Goal: Task Accomplishment & Management: Manage account settings

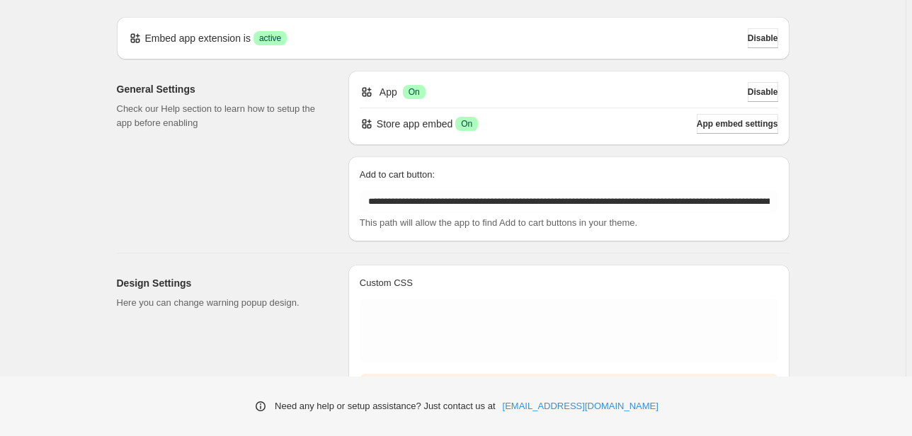
scroll to position [57, 0]
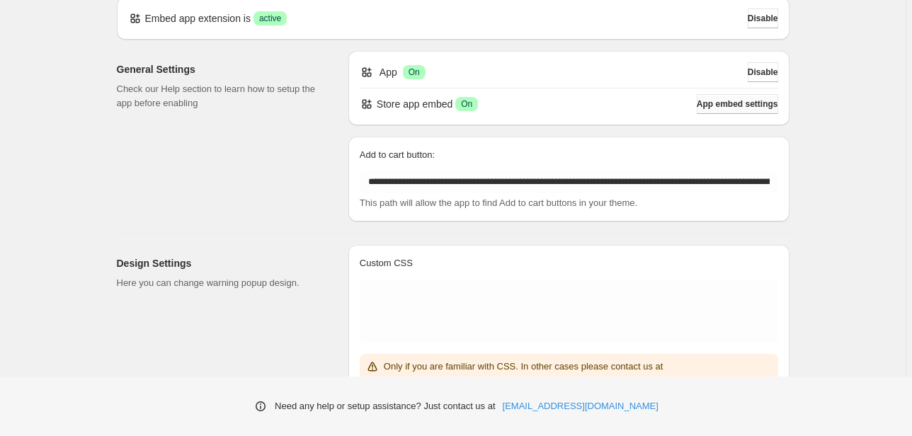
click at [718, 102] on span "App embed settings" at bounding box center [737, 103] width 81 height 11
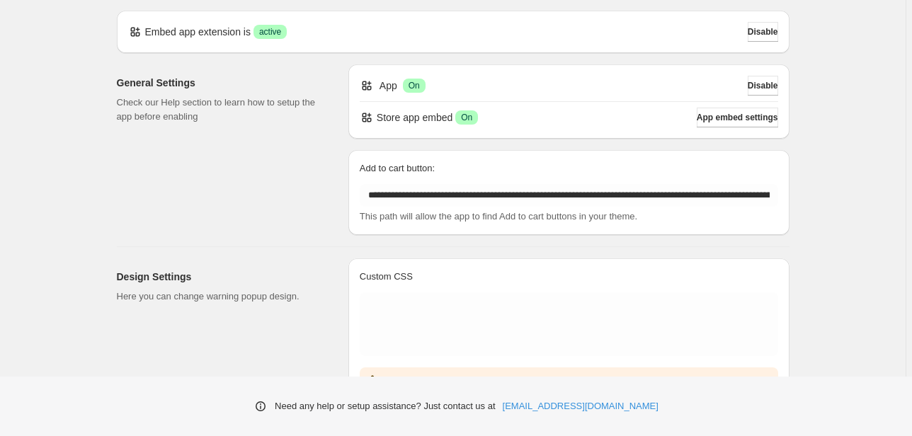
scroll to position [0, 0]
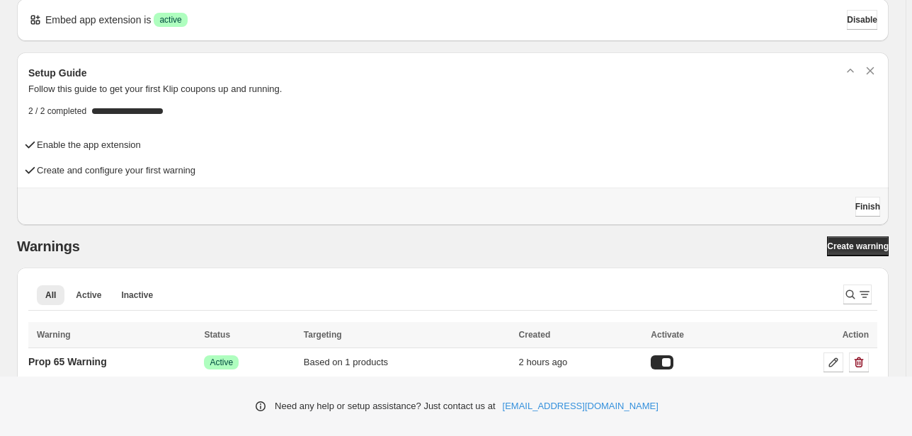
scroll to position [31, 0]
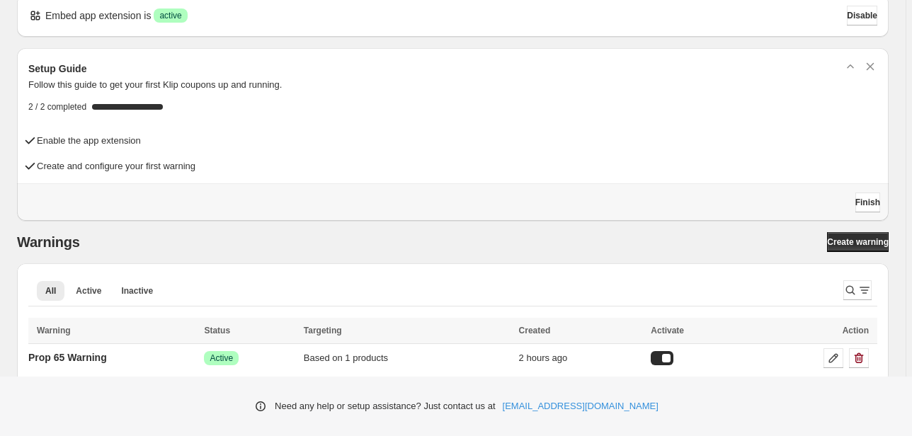
scroll to position [31, 0]
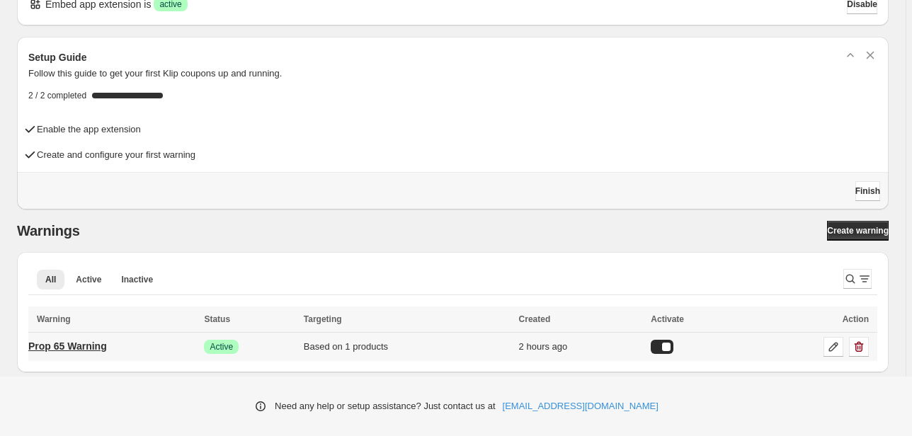
click at [103, 345] on p "Prop 65 Warning" at bounding box center [67, 346] width 79 height 14
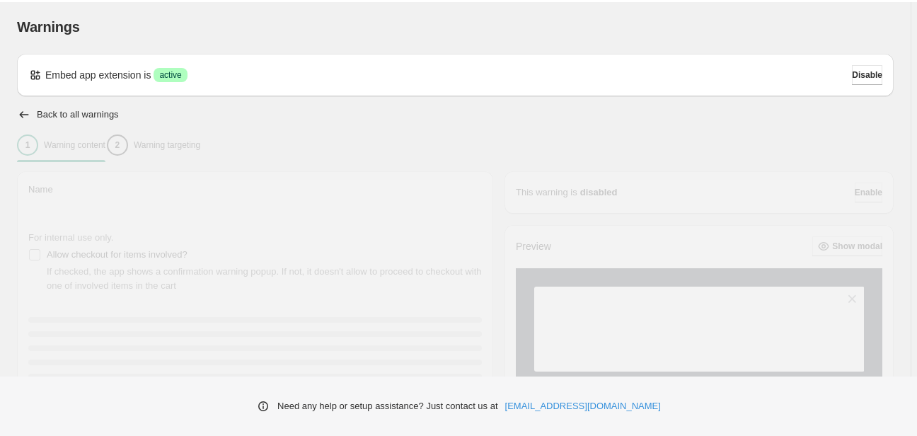
type input "**********"
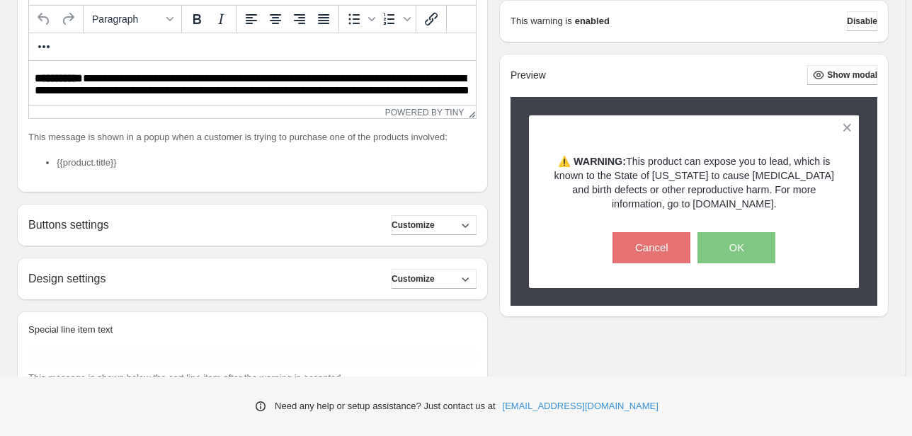
scroll to position [391, 0]
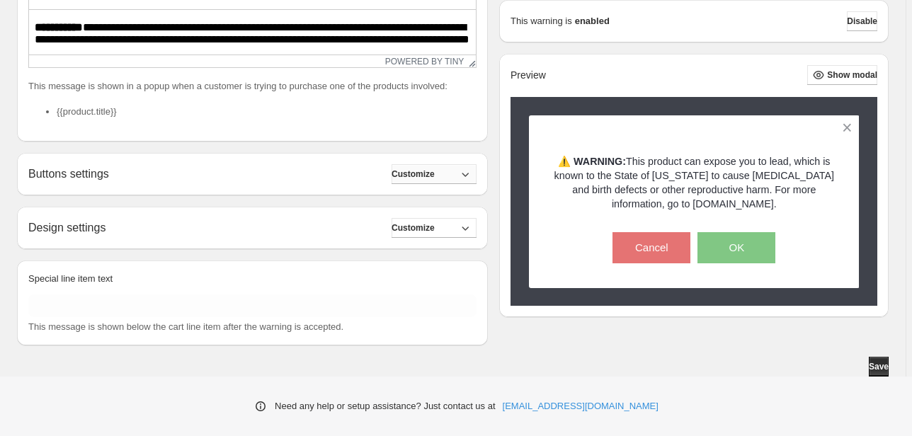
click at [472, 176] on icon "button" at bounding box center [465, 174] width 14 height 14
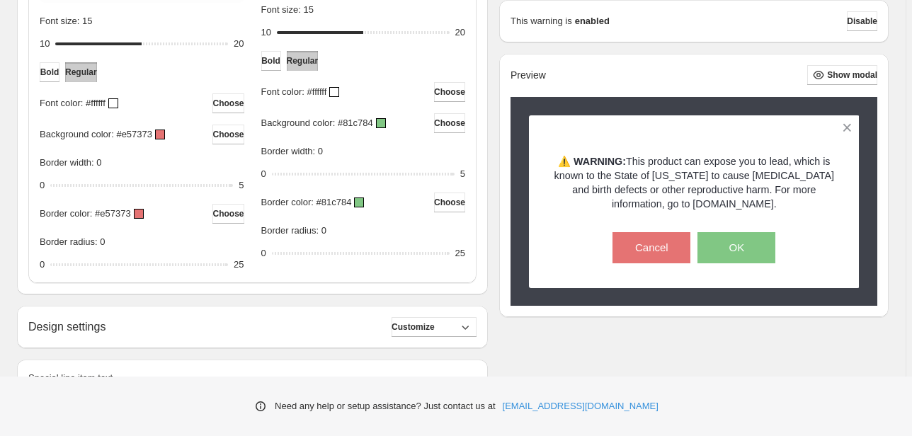
scroll to position [731, 0]
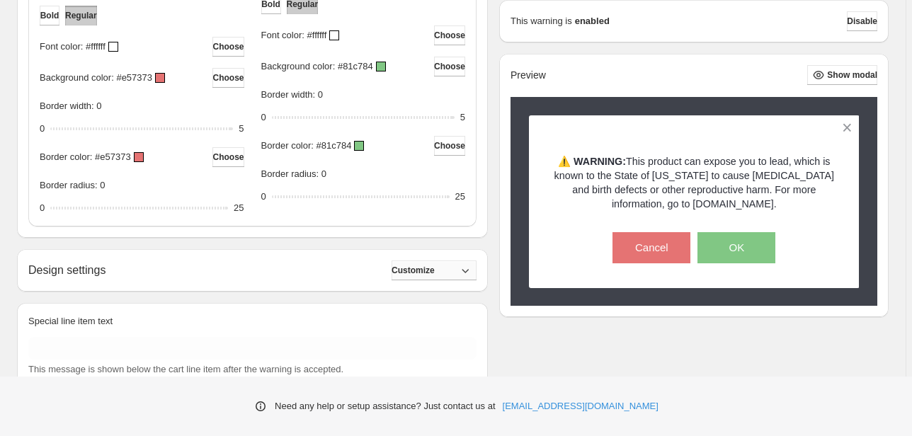
click at [460, 269] on button "Customize" at bounding box center [433, 270] width 85 height 20
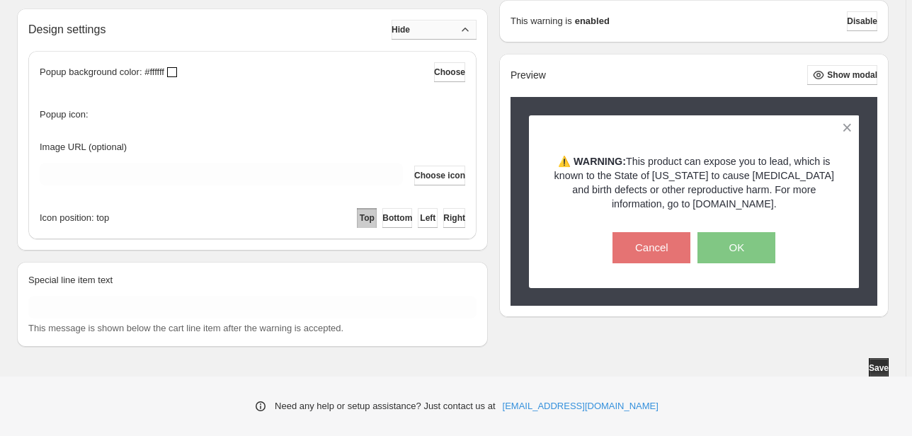
scroll to position [973, 0]
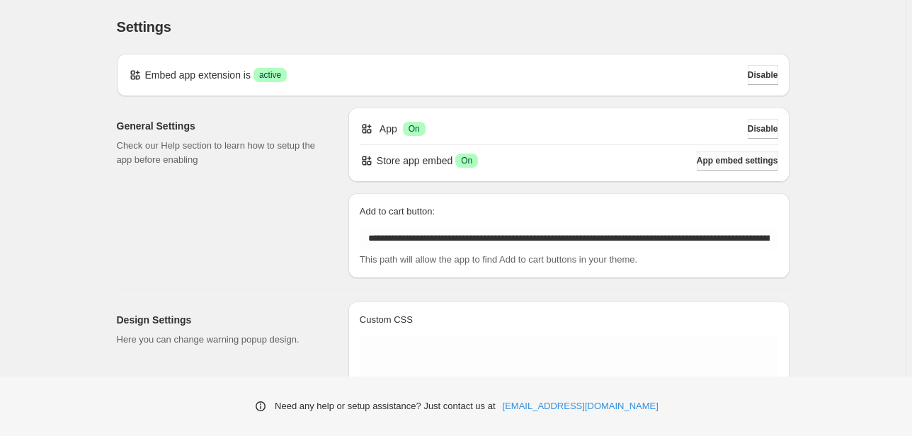
click at [716, 161] on span "App embed settings" at bounding box center [737, 160] width 81 height 11
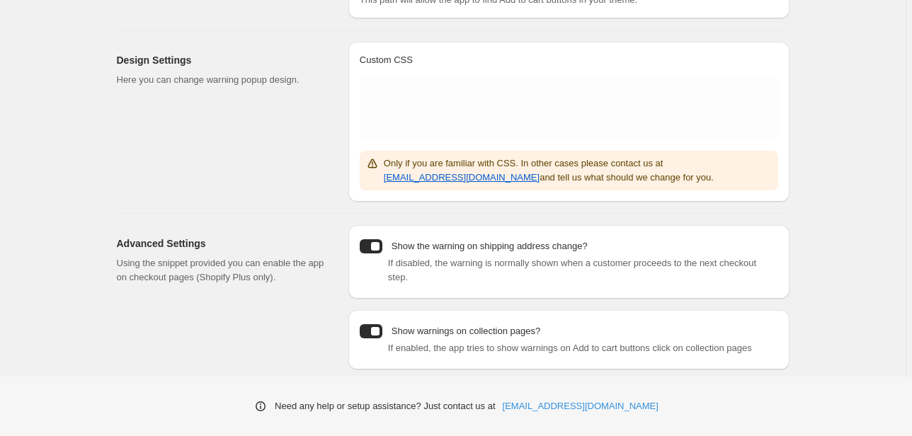
scroll to position [270, 0]
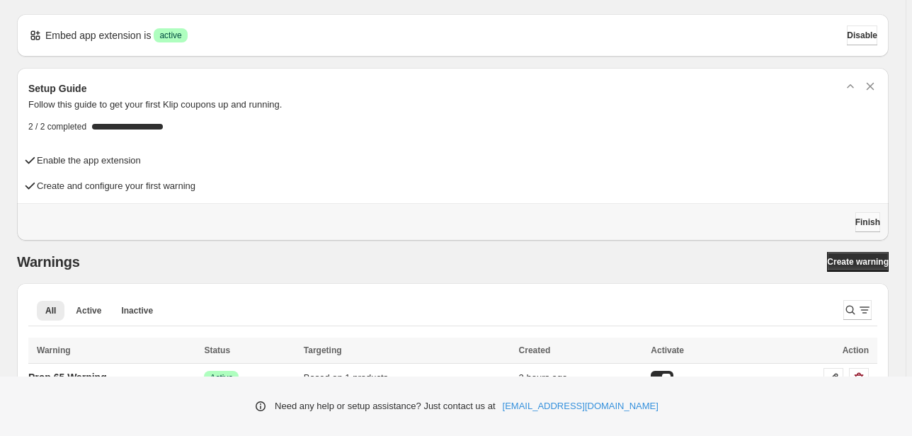
click at [870, 221] on span "Finish" at bounding box center [867, 222] width 25 height 11
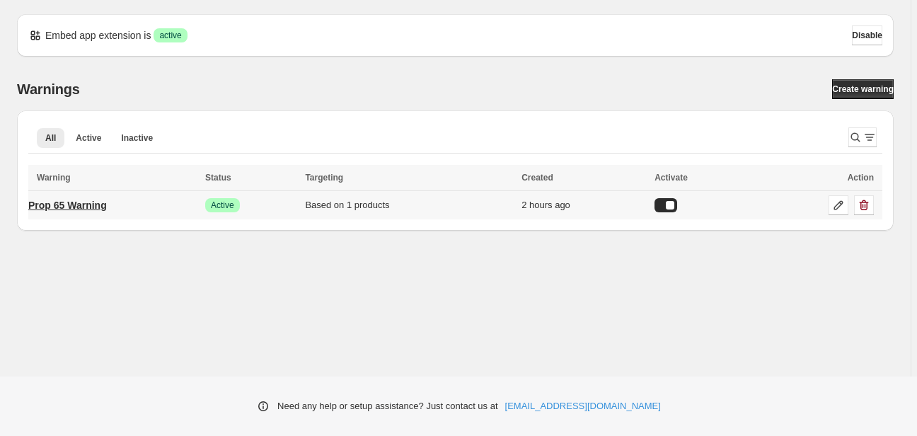
click at [96, 207] on p "Prop 65 Warning" at bounding box center [67, 205] width 79 height 14
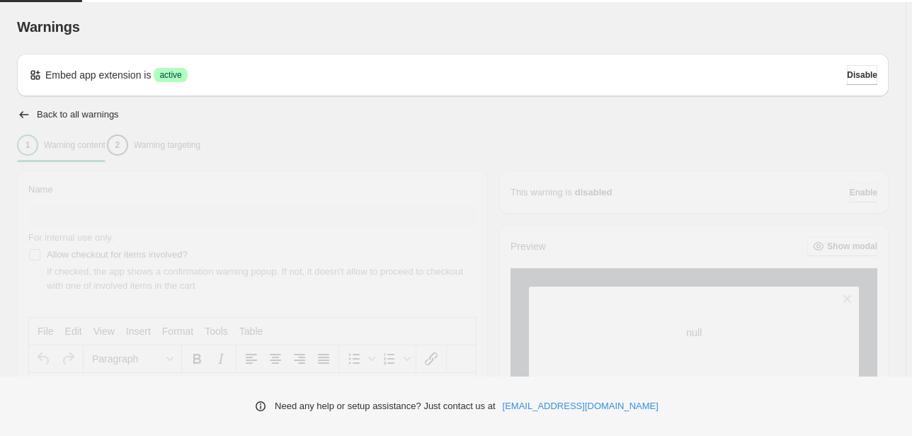
type input "**********"
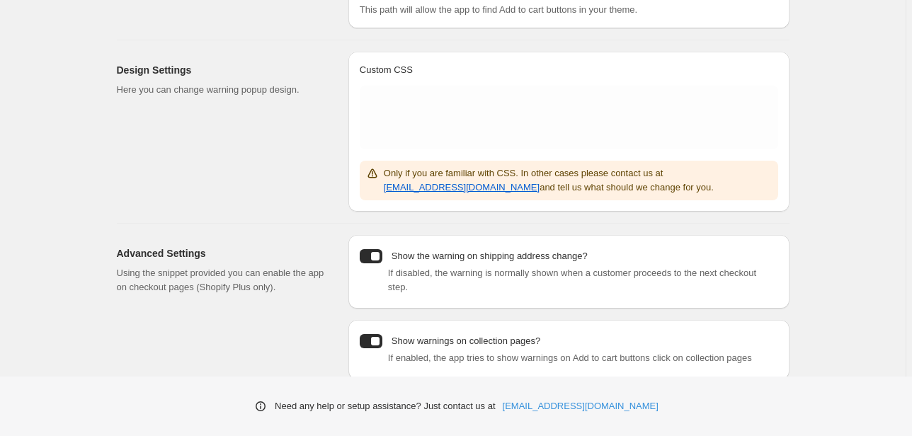
scroll to position [270, 0]
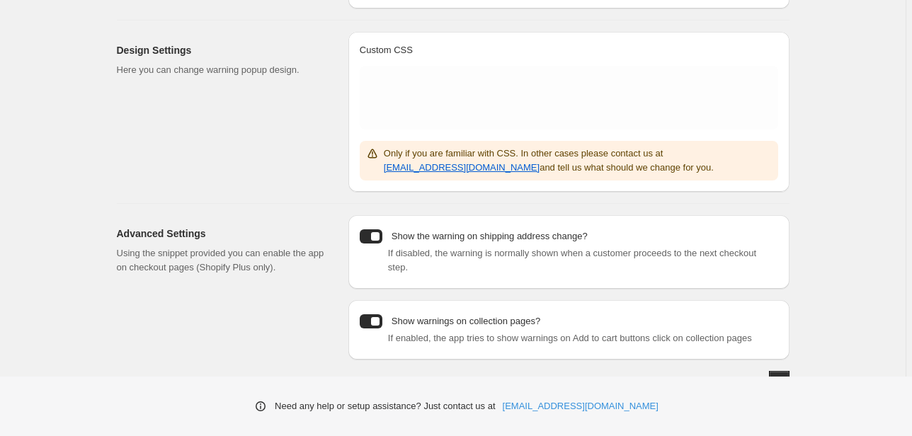
click at [517, 236] on p "Show the warning on shipping address change?" at bounding box center [489, 236] width 196 height 14
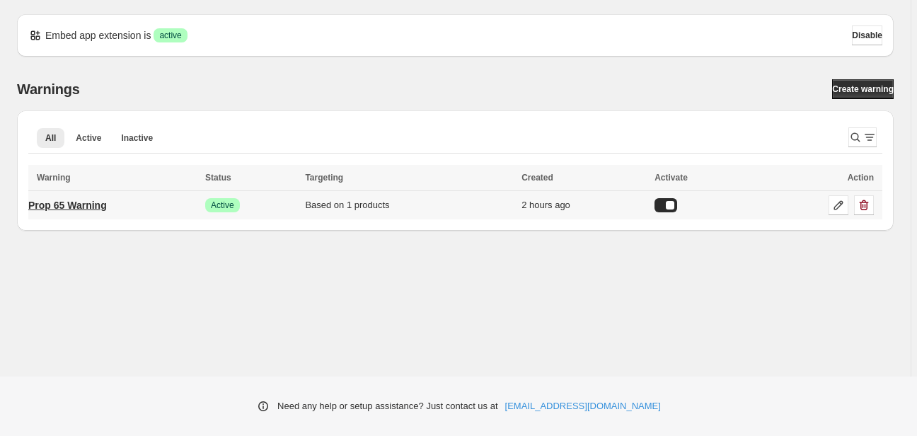
click at [89, 207] on p "Prop 65 Warning" at bounding box center [67, 205] width 79 height 14
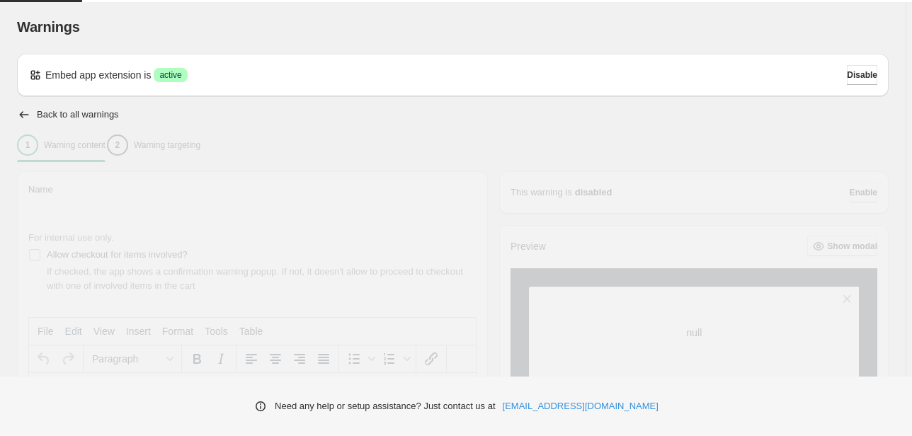
type input "**********"
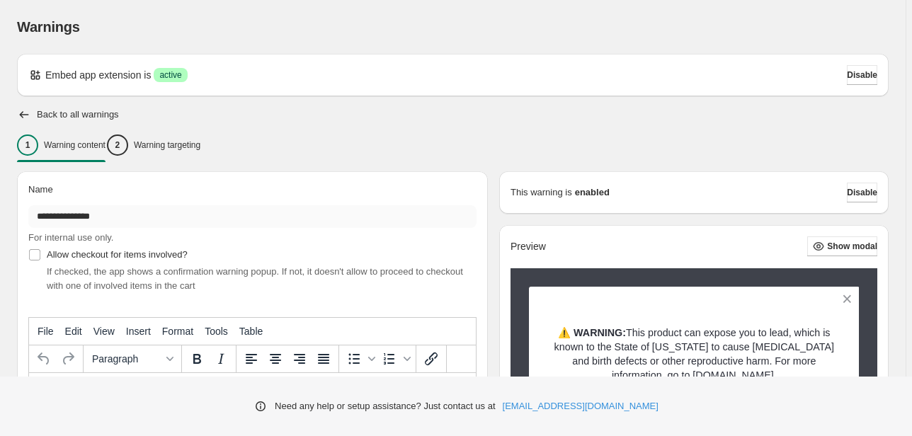
scroll to position [57, 0]
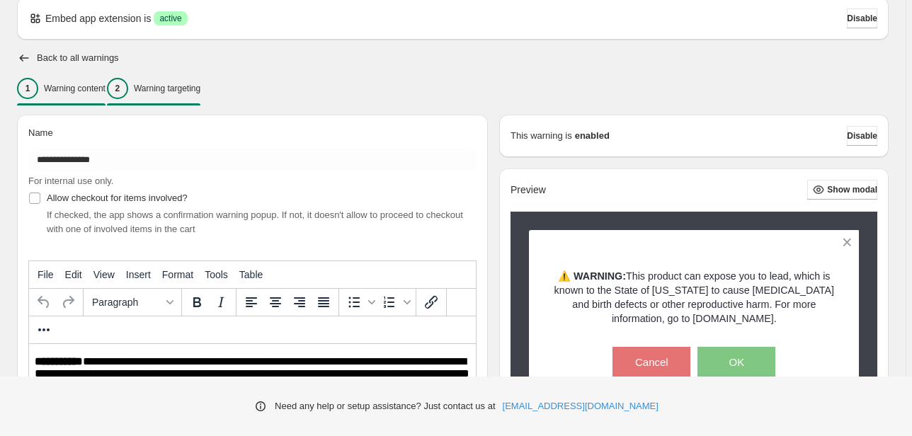
click at [200, 99] on button "2 Warning targeting" at bounding box center [153, 89] width 93 height 30
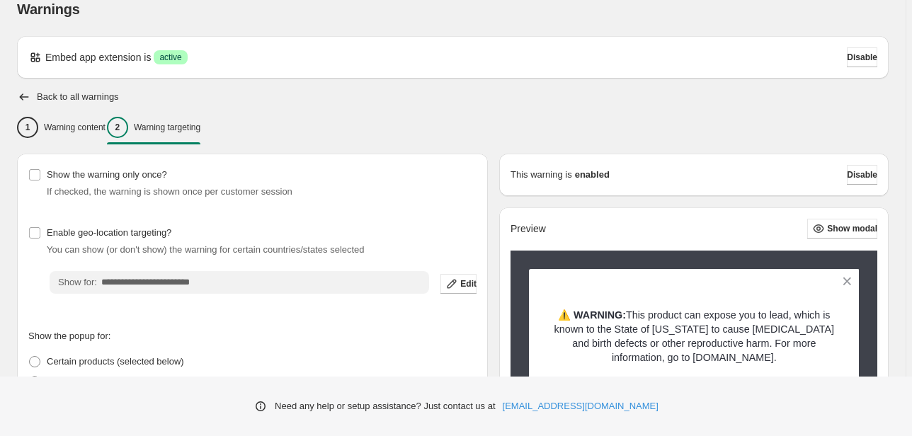
scroll to position [0, 0]
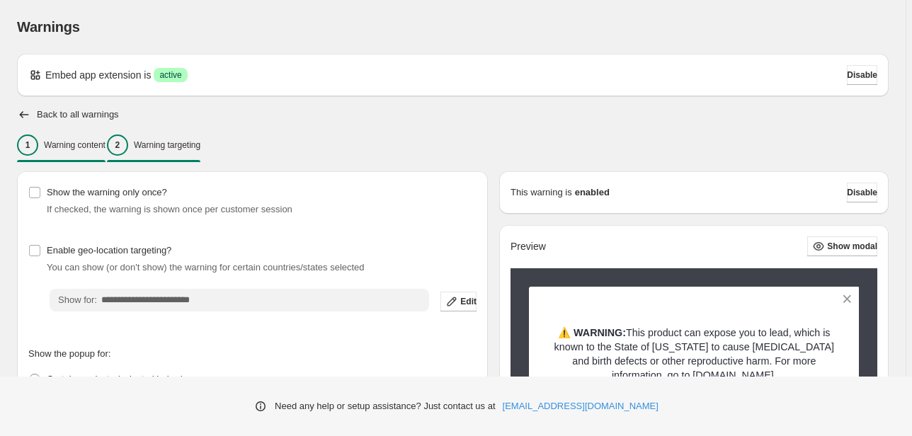
click at [85, 144] on p "Warning content" at bounding box center [75, 144] width 62 height 11
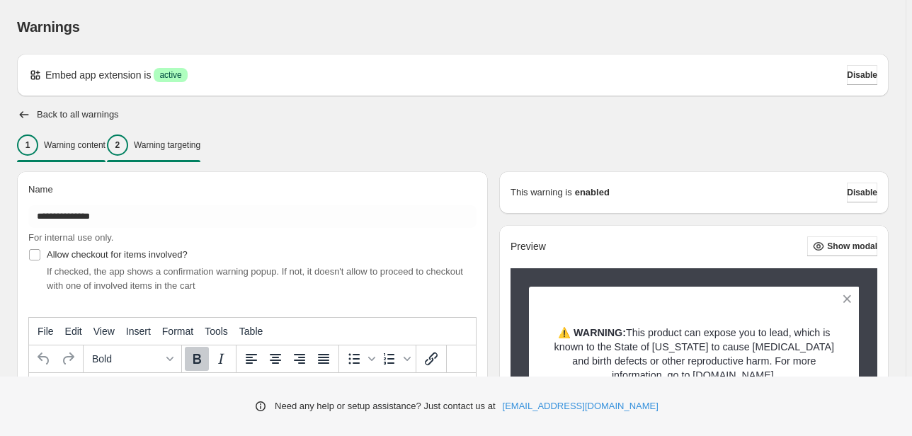
click at [184, 148] on p "Warning targeting" at bounding box center [167, 144] width 67 height 11
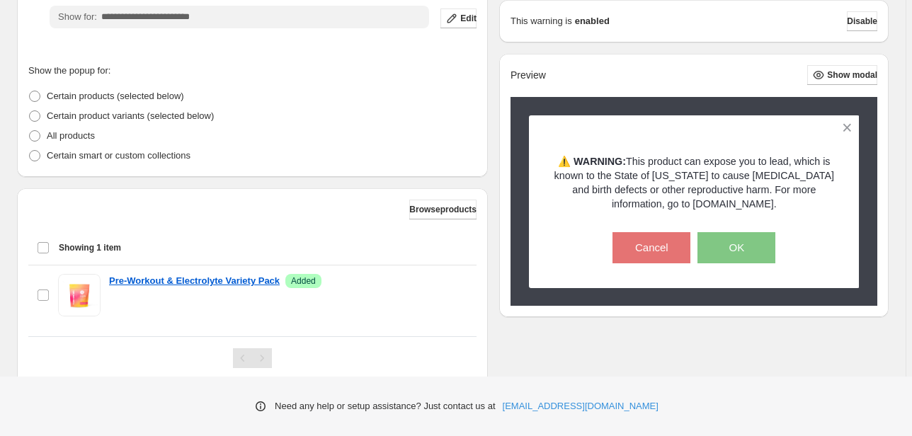
scroll to position [328, 0]
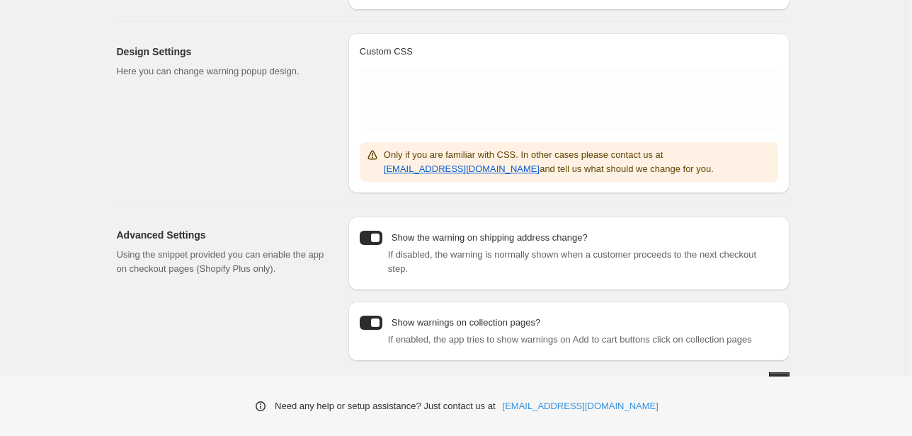
scroll to position [270, 0]
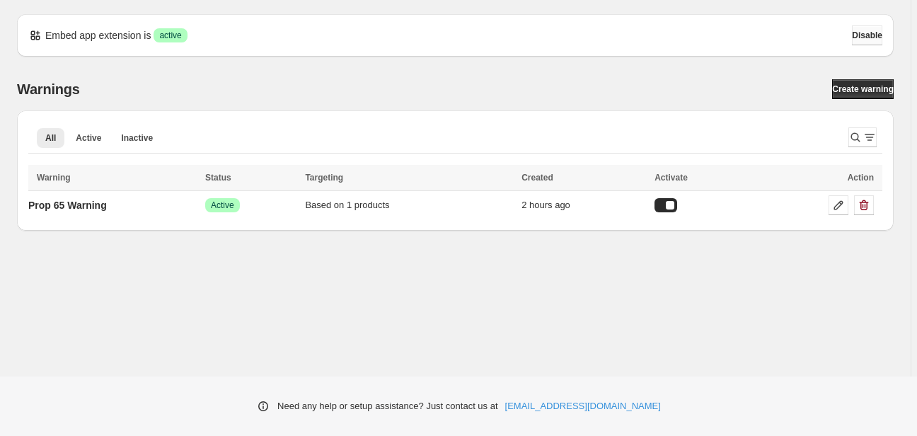
click at [876, 38] on button "Disable" at bounding box center [867, 35] width 30 height 20
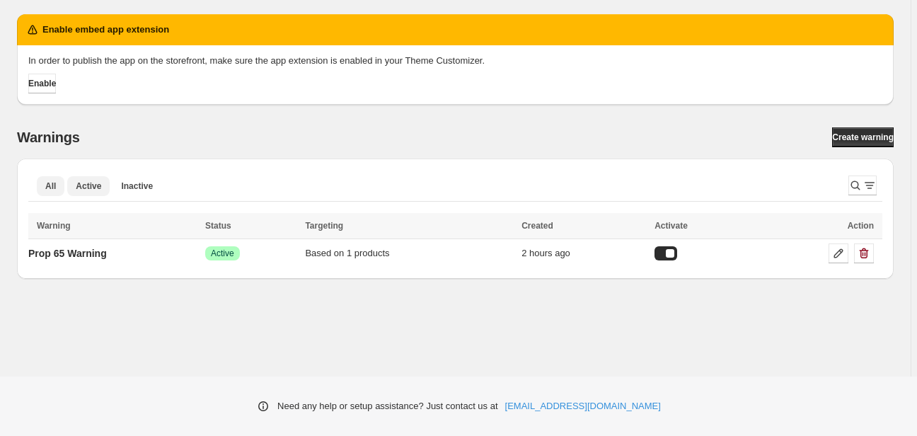
click at [91, 188] on span "Active" at bounding box center [88, 186] width 25 height 11
click at [130, 189] on span "Inactive" at bounding box center [137, 186] width 32 height 11
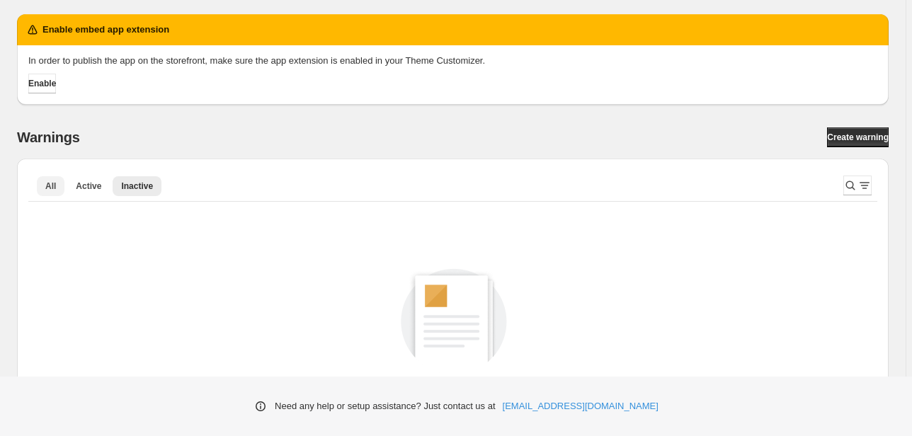
click at [52, 185] on span "All" at bounding box center [50, 186] width 11 height 11
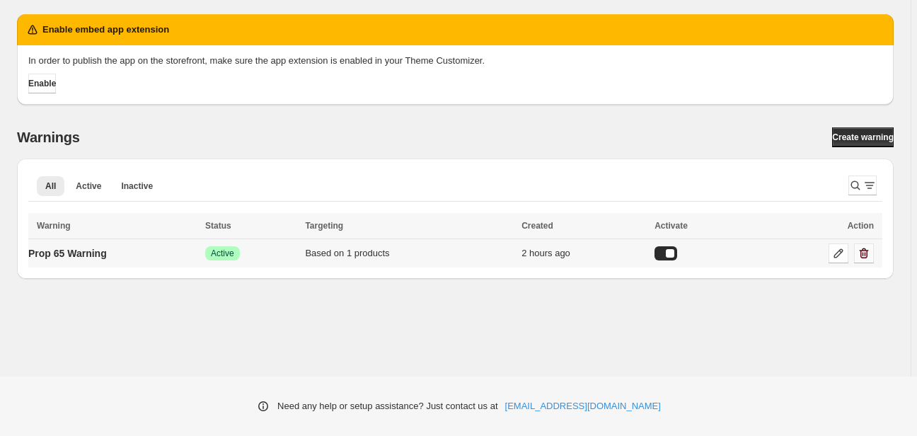
click at [869, 252] on icon "button" at bounding box center [864, 253] width 14 height 14
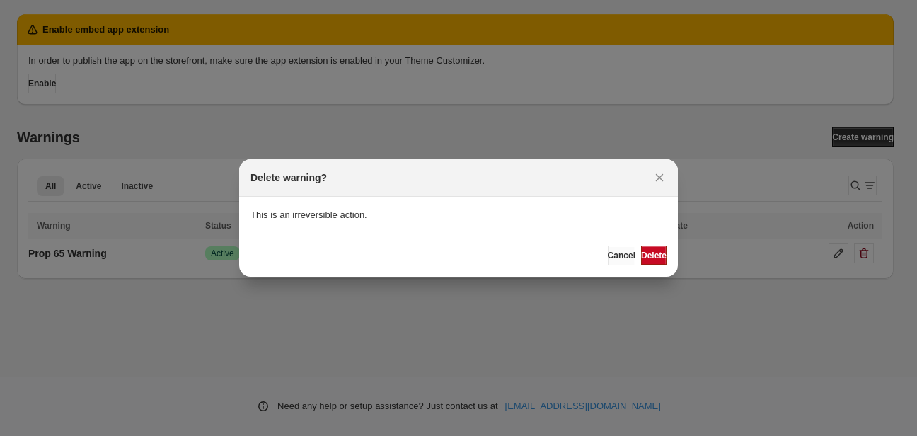
click at [608, 251] on span "Cancel" at bounding box center [622, 255] width 28 height 11
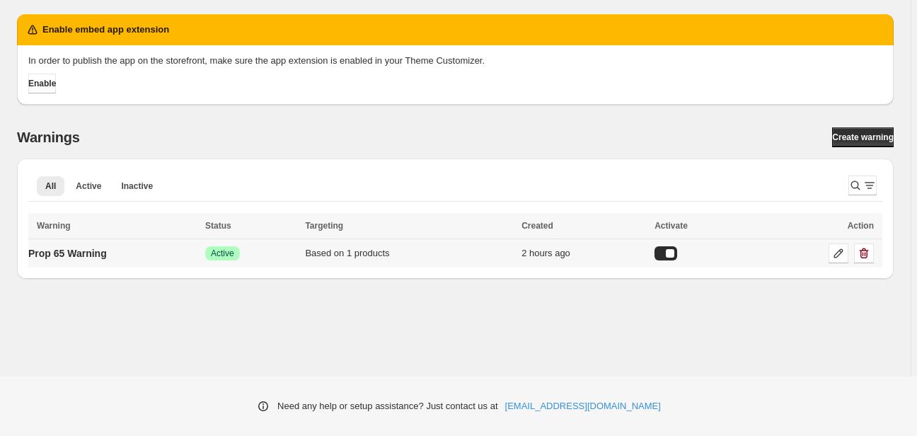
click at [677, 253] on div at bounding box center [666, 253] width 23 height 14
click at [864, 252] on icon "button" at bounding box center [864, 253] width 14 height 14
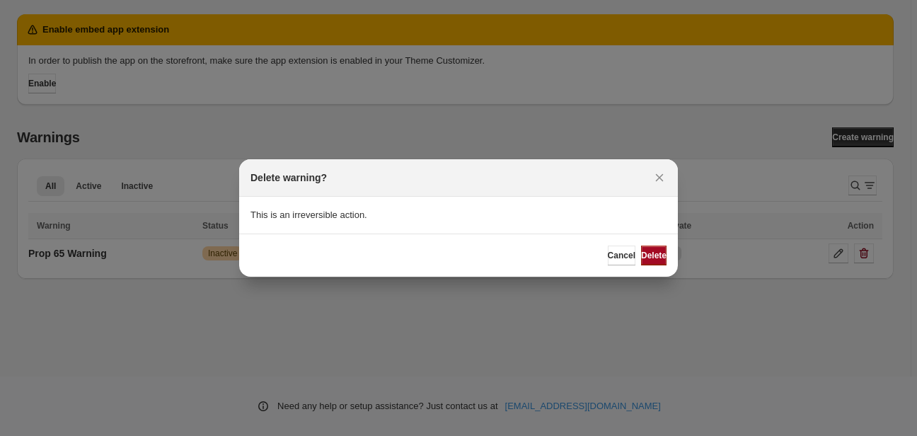
click at [648, 258] on span "Delete" at bounding box center [653, 255] width 25 height 11
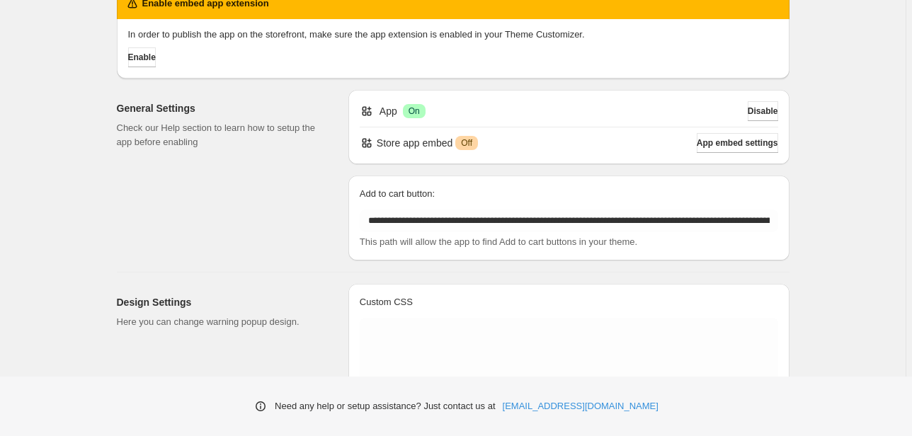
scroll to position [57, 0]
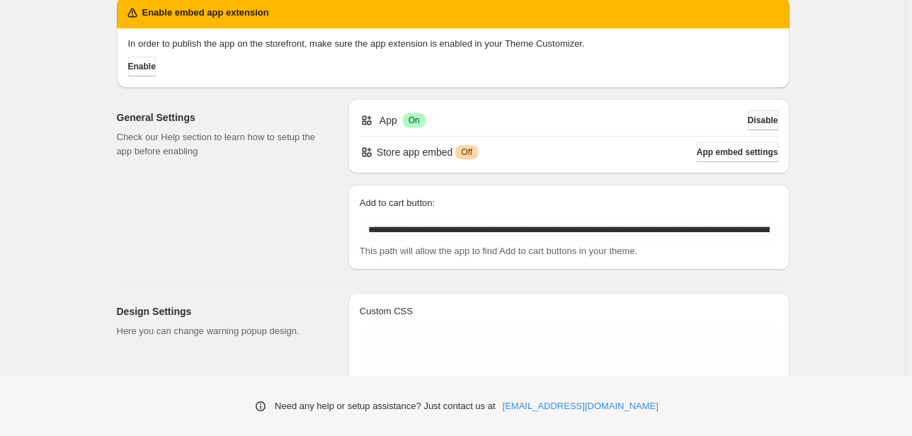
click at [764, 122] on span "Disable" at bounding box center [762, 120] width 30 height 11
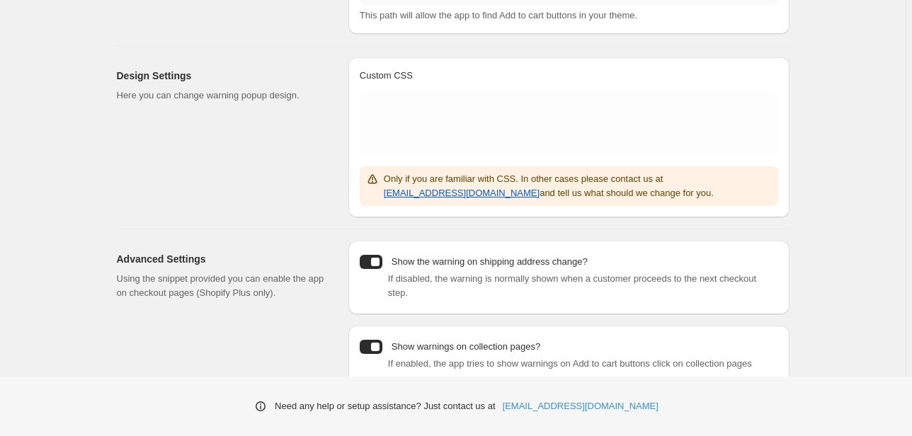
scroll to position [318, 0]
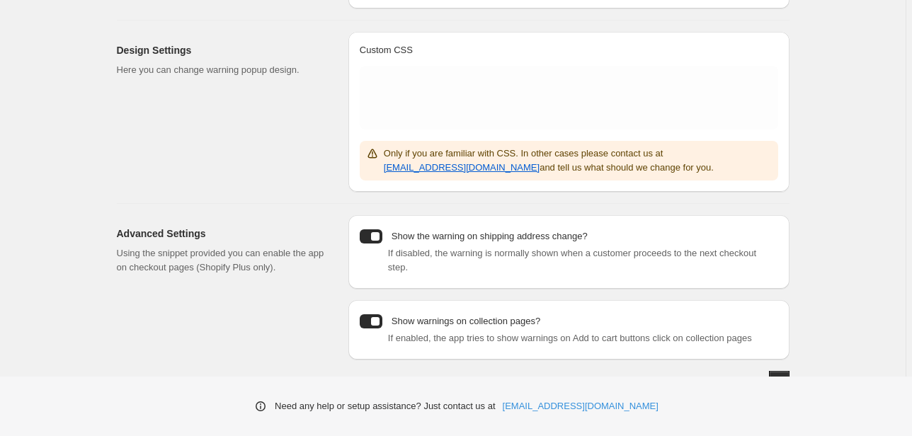
click at [379, 238] on div at bounding box center [371, 236] width 23 height 14
click at [377, 314] on div at bounding box center [371, 321] width 23 height 14
click at [769, 371] on button "Save" at bounding box center [779, 381] width 20 height 20
